Goal: Task Accomplishment & Management: Manage account settings

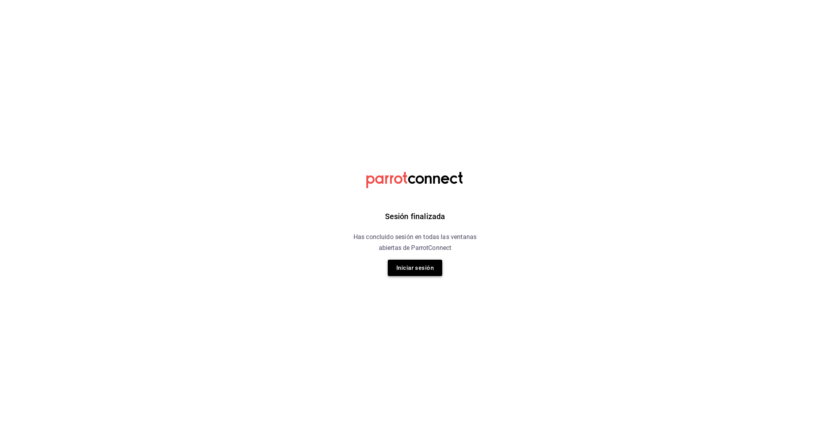
click at [433, 273] on button "Iniciar sesión" at bounding box center [415, 267] width 55 height 16
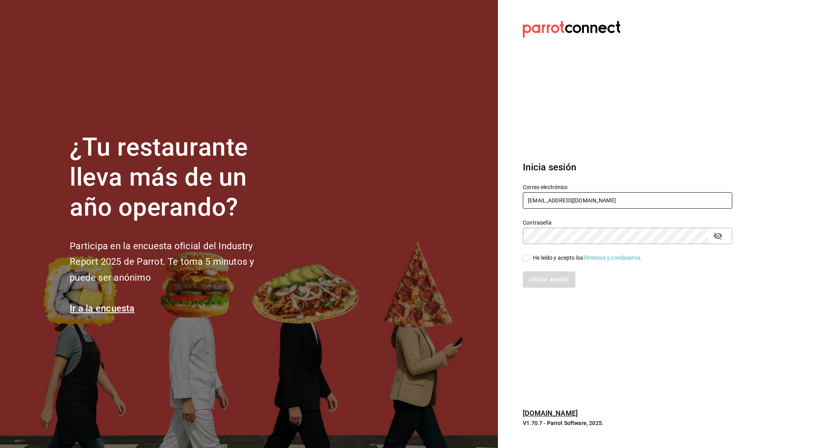
type input "[EMAIL_ADDRESS][DOMAIN_NAME]"
click at [535, 256] on div "He leído y acepto los Términos y condiciones." at bounding box center [587, 258] width 109 height 8
click at [530, 256] on input "He leído y acepto los Términos y condiciones." at bounding box center [526, 257] width 7 height 7
checkbox input "true"
click at [554, 300] on section "Datos incorrectos. Verifica que tu Correo o Contraseña estén bien escritos. Ini…" at bounding box center [624, 224] width 253 height 448
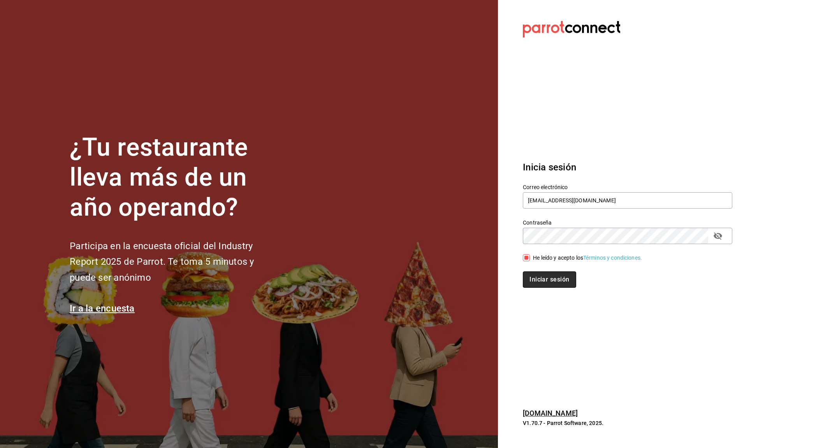
click at [552, 280] on button "Iniciar sesión" at bounding box center [549, 279] width 53 height 16
